Goal: Task Accomplishment & Management: Use online tool/utility

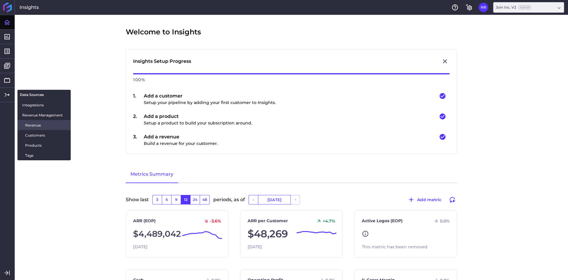
click at [32, 122] on span "Revenue" at bounding box center [45, 125] width 41 height 6
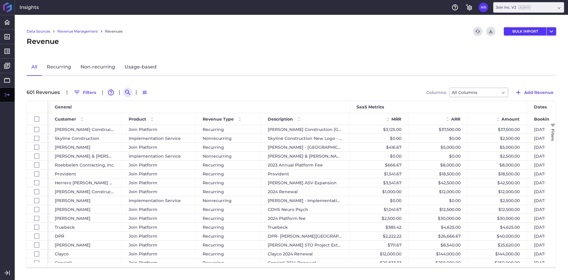
drag, startPoint x: 123, startPoint y: 92, endPoint x: 127, endPoint y: 92, distance: 4.4
click at [123, 92] on button "Search by" at bounding box center [127, 92] width 9 height 9
click at [142, 93] on input at bounding box center [156, 92] width 47 height 9
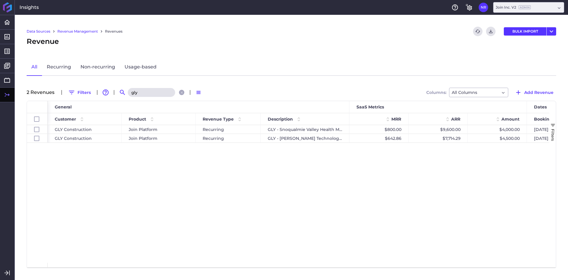
type input "gly"
click at [133, 156] on div "GLY Construction Join Platform Recurring GLY - Snoqualmie Valley Health MOB $80…" at bounding box center [299, 194] width 502 height 138
click at [391, 179] on div "GLY Construction Join Platform Recurring GLY - Snoqualmie Valley Health MOB $80…" at bounding box center [299, 194] width 502 height 138
click at [549, 96] on button "Add Revenue" at bounding box center [534, 92] width 44 height 9
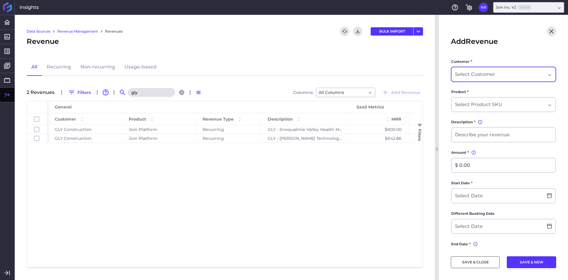
click at [488, 75] on input "Dropdown select" at bounding box center [475, 74] width 41 height 7
type input "gly"
click at [481, 107] on span "GLY Construction" at bounding box center [503, 105] width 104 height 14
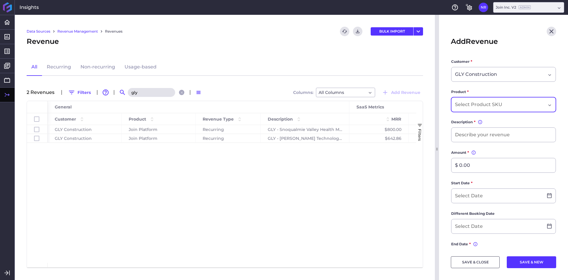
click at [473, 99] on div "Dropdown select" at bounding box center [503, 104] width 105 height 15
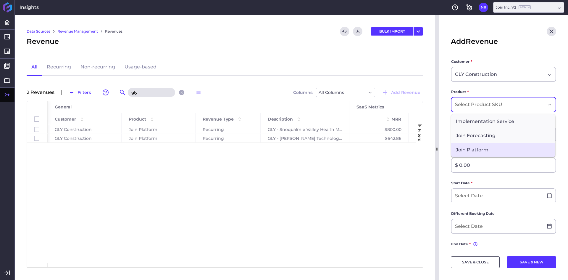
click at [472, 154] on span "Join Platform" at bounding box center [503, 150] width 104 height 14
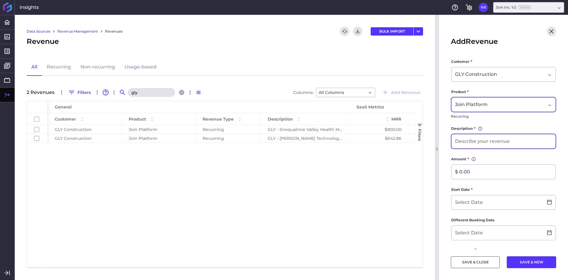
drag, startPoint x: 475, startPoint y: 141, endPoint x: 478, endPoint y: 141, distance: 3.3
click at [475, 141] on input at bounding box center [504, 141] width 104 height 14
type input "GLY - Seattle Center Monorail Reconfiguration Project"
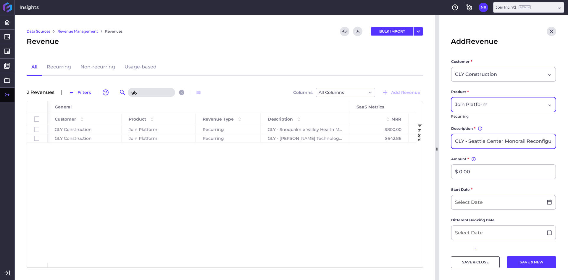
click at [527, 143] on input "GLY - Seattle Center Monorail Reconfiguration Project" at bounding box center [504, 141] width 104 height 14
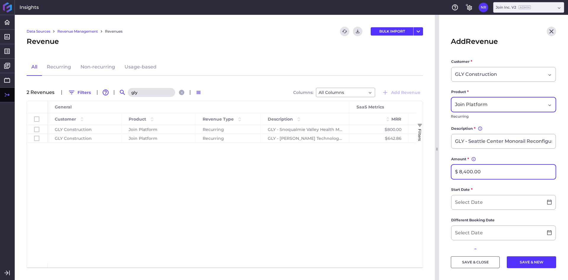
type input "$ 8,400.00"
type input "1"
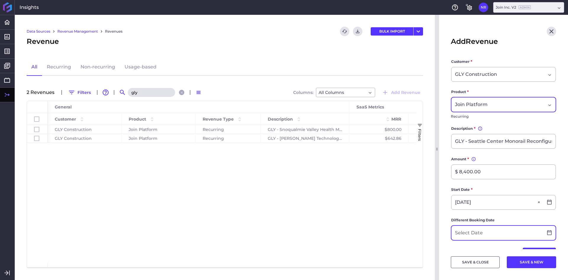
type input "[DATE]"
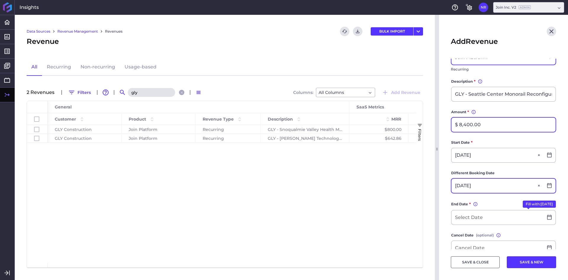
scroll to position [89, 0]
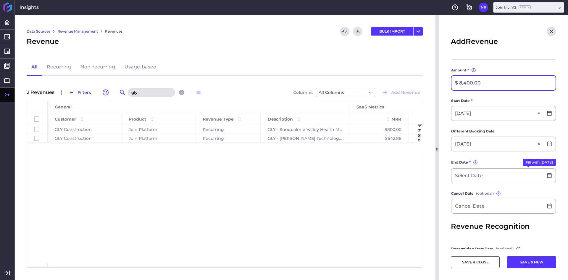
type input "[DATE]"
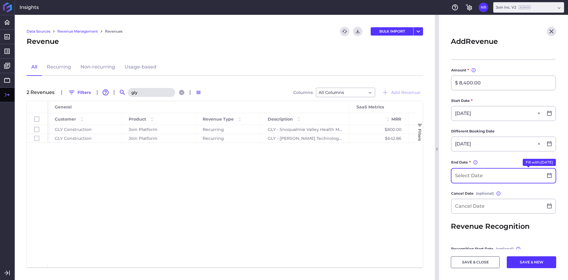
click at [490, 178] on input at bounding box center [498, 175] width 92 height 14
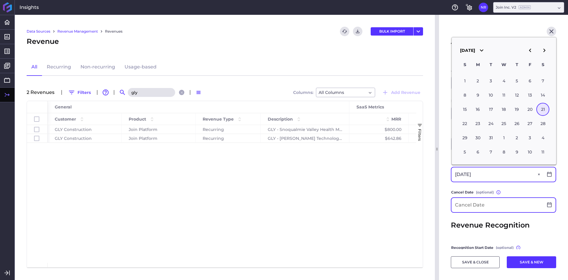
type input "[DATE]"
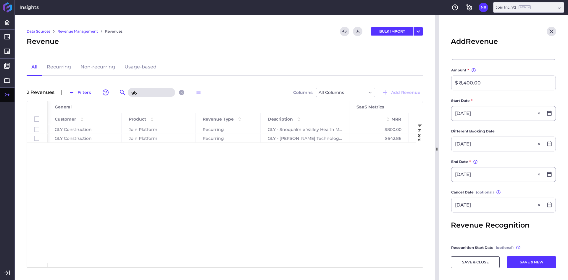
type input "[DATE]"
click at [449, 196] on main "Customer * GLY Construction Product * Join Platform Recurring Description * You…" at bounding box center [503, 146] width 129 height 353
click at [470, 261] on button "SAVE & CLOSE" at bounding box center [475, 262] width 49 height 12
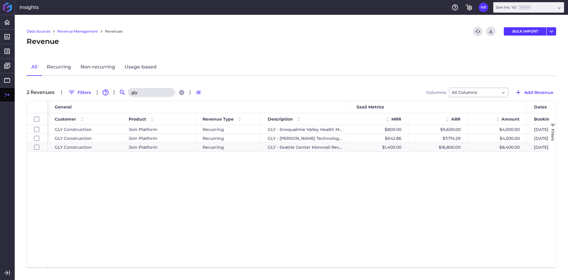
click at [246, 204] on div "GLY Construction Join Platform Recurring GLY - Snoqualmie Valley Health MOB $80…" at bounding box center [299, 194] width 502 height 138
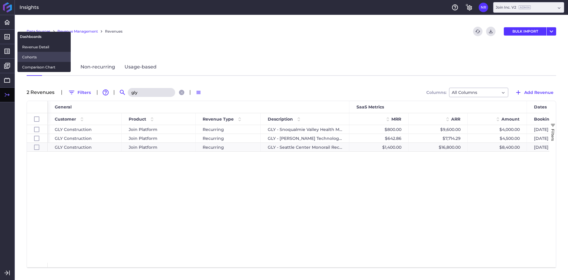
click at [46, 58] on span "Cohorts" at bounding box center [44, 57] width 44 height 6
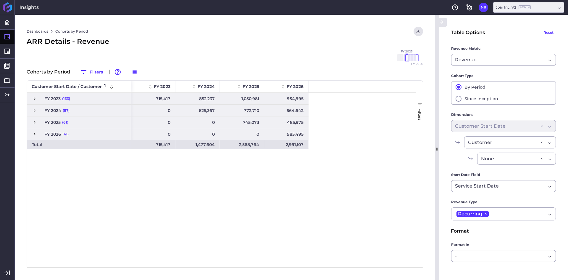
drag, startPoint x: 406, startPoint y: 59, endPoint x: 391, endPoint y: 58, distance: 15.4
click at [390, 59] on div "FY 2020 FY 2021 FY 2022 FY 2023 FY 2024 FY 2025 FY 2026" at bounding box center [225, 63] width 396 height 9
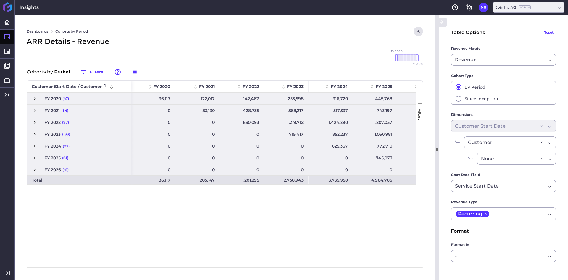
click at [361, 46] on div "ARR Details - Revenue" at bounding box center [225, 41] width 396 height 11
click at [419, 33] on icon "User Menu" at bounding box center [419, 32] width 4 height 4
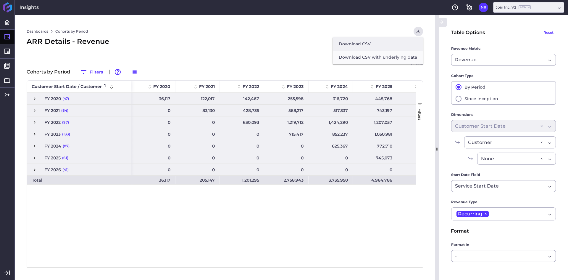
click at [357, 42] on button "Download CSV" at bounding box center [378, 43] width 90 height 13
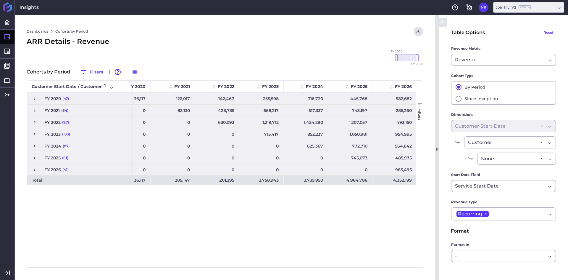
scroll to position [0, 25]
drag, startPoint x: 267, startPoint y: 50, endPoint x: 289, endPoint y: 43, distance: 23.2
click at [267, 50] on div "Dashboards Cohorts by Period Download CSV... Download CSV Download CSV with und…" at bounding box center [225, 147] width 420 height 265
click at [36, 50] on link "Reports" at bounding box center [43, 51] width 53 height 10
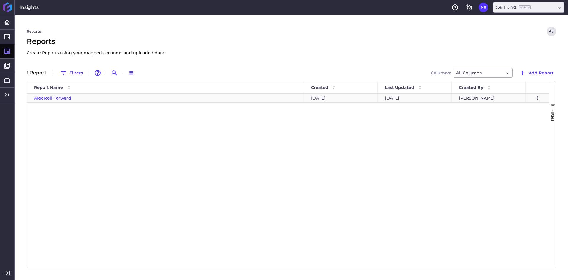
click at [62, 99] on span "ARR Roll Forward" at bounding box center [52, 97] width 37 height 5
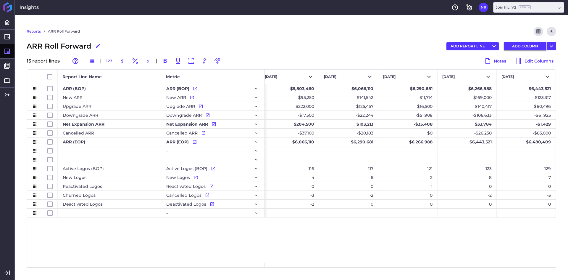
click at [536, 45] on button "ADD COLUMN" at bounding box center [525, 46] width 43 height 8
click at [545, 79] on icon "button" at bounding box center [547, 76] width 7 height 7
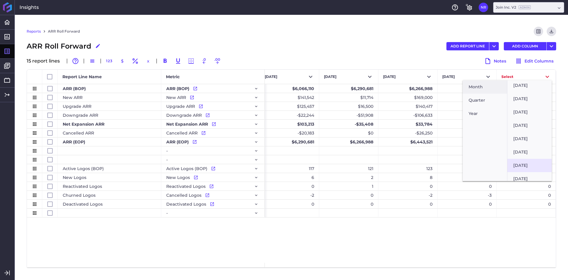
scroll to position [1064, 0]
click at [532, 154] on button "[DATE]" at bounding box center [529, 156] width 44 height 13
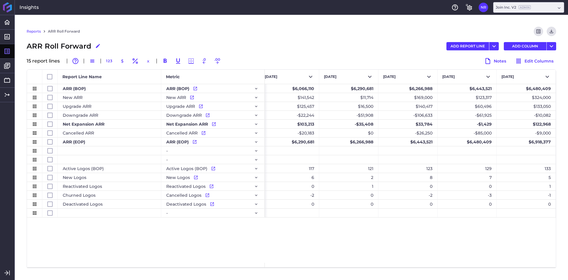
click at [502, 246] on div "$5,803,460 $6,066,110 $6,290,681 $6,266,988 $6,443,521 $6,480,409 $95,250 $141,…" at bounding box center [410, 173] width 291 height 178
click at [512, 244] on div "$5,803,460 $6,066,110 $6,290,681 $6,266,988 $6,443,521 $6,480,409 $95,250 $141,…" at bounding box center [410, 173] width 291 height 178
click at [550, 30] on icon "Download" at bounding box center [551, 31] width 5 height 5
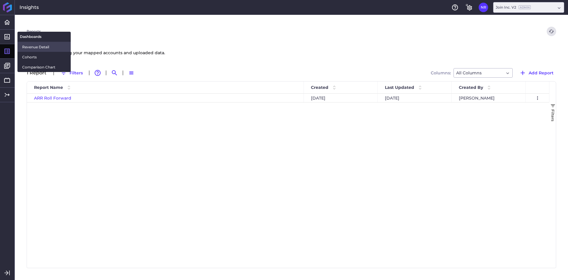
click at [36, 44] on span "Revenue Detail" at bounding box center [44, 47] width 44 height 6
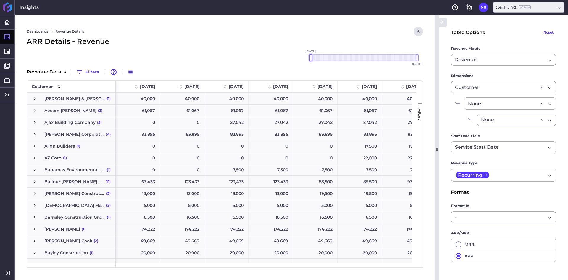
drag, startPoint x: 402, startPoint y: 58, endPoint x: 282, endPoint y: 58, distance: 120.1
click at [262, 58] on div "Dashboards Revenue Details Download CSV... Download CSV Download CSV with under…" at bounding box center [225, 147] width 420 height 265
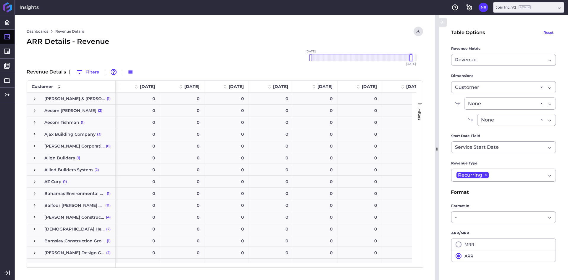
drag, startPoint x: 416, startPoint y: 56, endPoint x: 410, endPoint y: 56, distance: 5.9
click at [410, 56] on div at bounding box center [410, 57] width 3 height 7
click at [456, 241] on icon "button" at bounding box center [458, 244] width 7 height 7
click at [248, 36] on div "Dashboards Revenue Details Download CSV... Download CSV Download CSV with under…" at bounding box center [225, 31] width 396 height 9
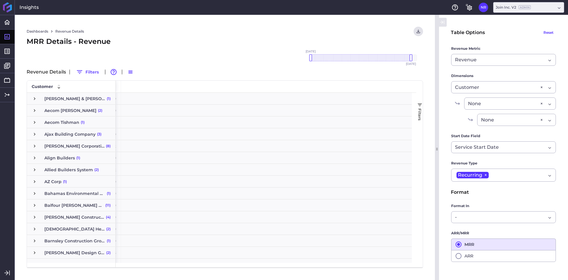
scroll to position [0, 3059]
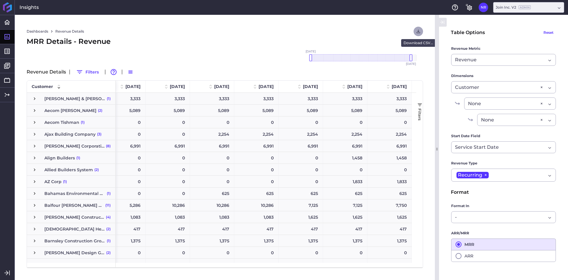
click at [417, 31] on icon "User Menu" at bounding box center [418, 31] width 5 height 5
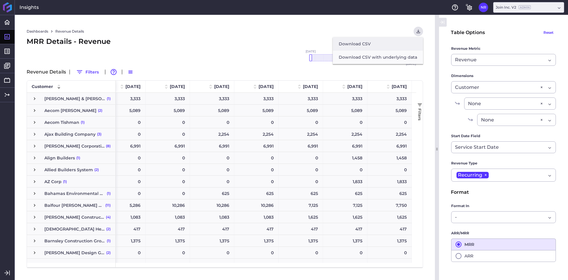
click at [369, 47] on button "Download CSV" at bounding box center [378, 43] width 90 height 13
click at [189, 39] on div "MRR Details - Revenue" at bounding box center [225, 41] width 396 height 11
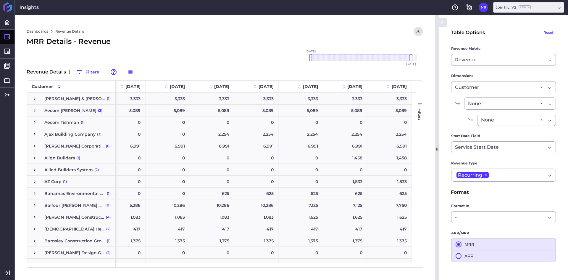
click at [465, 254] on button "ARR" at bounding box center [503, 256] width 105 height 12
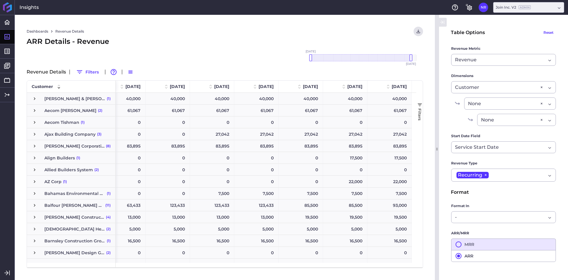
click at [243, 25] on div "Dashboards Revenue Details Download CSV... Download CSV Download CSV with under…" at bounding box center [225, 147] width 420 height 265
click at [420, 33] on icon "User Menu" at bounding box center [418, 31] width 5 height 5
click at [379, 44] on button "Download CSV" at bounding box center [378, 43] width 90 height 13
click at [224, 34] on div "Dashboards Revenue Details Download CSV... Download CSV Download CSV with under…" at bounding box center [225, 31] width 396 height 9
